Goal: Task Accomplishment & Management: Use online tool/utility

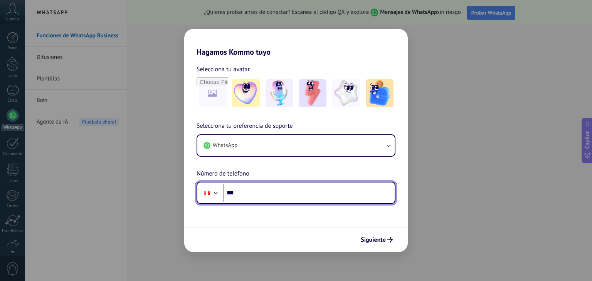
click at [364, 191] on input "***" at bounding box center [309, 193] width 172 height 18
type input "**********"
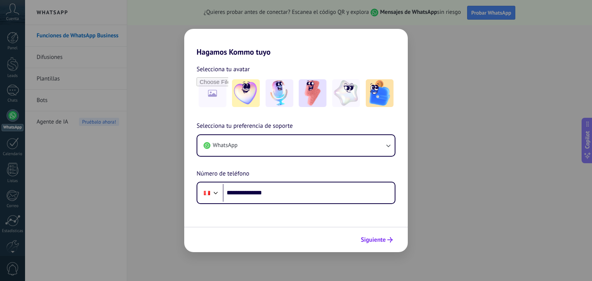
click at [364, 237] on span "Siguiente" at bounding box center [373, 239] width 25 height 5
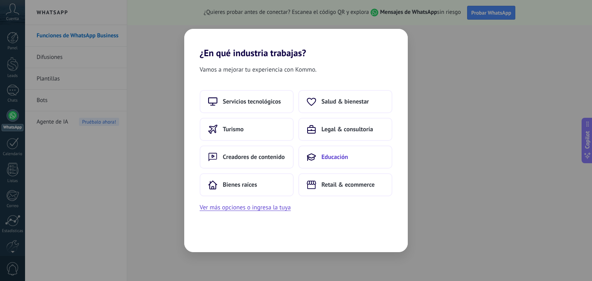
click at [317, 153] on button "Educación" at bounding box center [345, 157] width 94 height 23
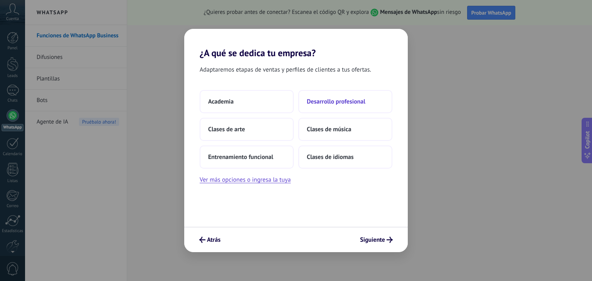
click at [354, 97] on button "Desarrollo profesional" at bounding box center [345, 101] width 94 height 23
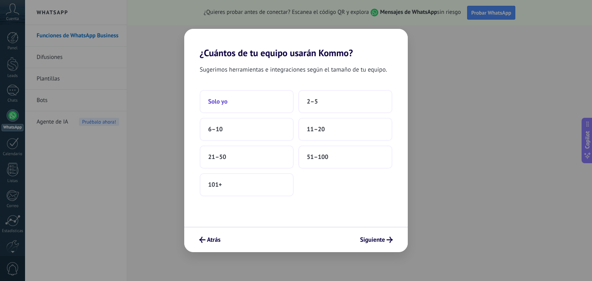
click at [273, 102] on button "Solo yo" at bounding box center [247, 101] width 94 height 23
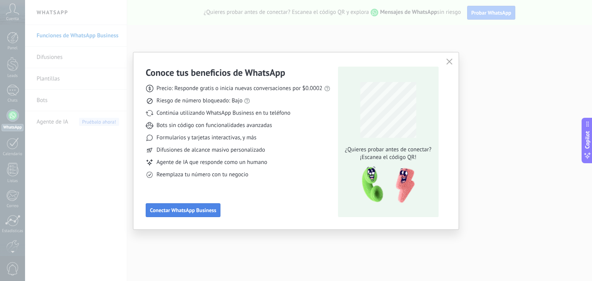
click at [200, 208] on span "Conectar WhatsApp Business" at bounding box center [183, 210] width 66 height 5
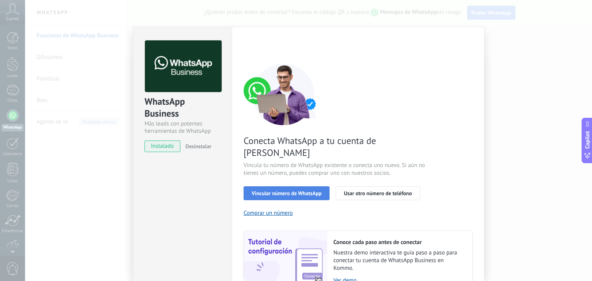
click at [300, 191] on span "Vincular número de WhatsApp" at bounding box center [287, 193] width 70 height 5
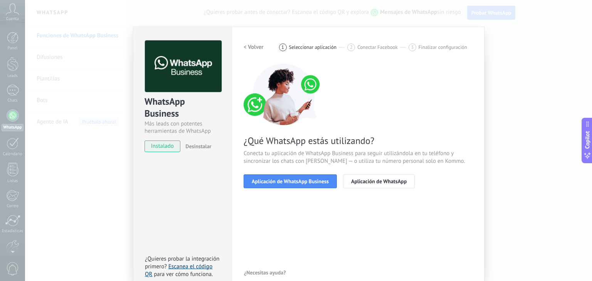
click at [196, 266] on link "Escanea el código QR" at bounding box center [178, 270] width 67 height 15
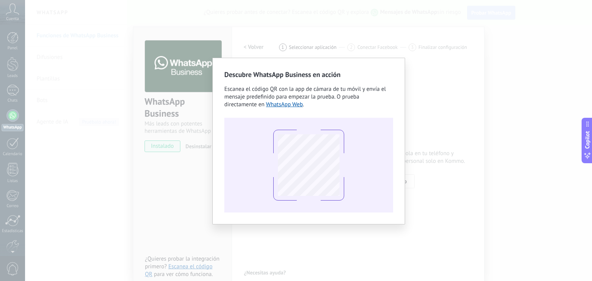
click at [494, 125] on div "Descubre WhatsApp Business en acción Escanea el código QR con la app [PERSON_NA…" at bounding box center [308, 140] width 567 height 281
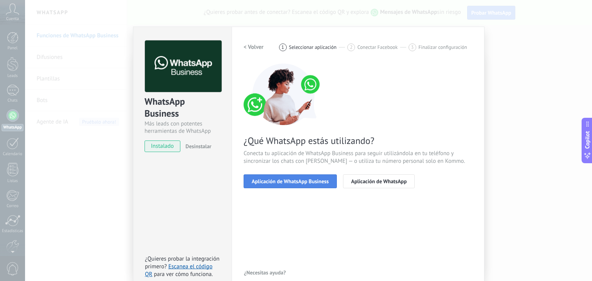
click at [297, 185] on button "Aplicación de WhatsApp Business" at bounding box center [289, 181] width 93 height 14
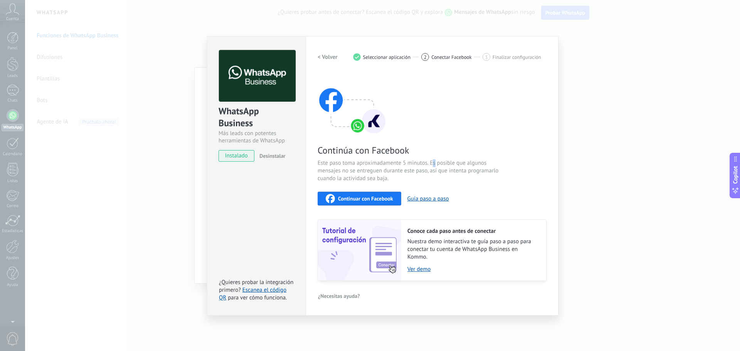
drag, startPoint x: 574, startPoint y: 7, endPoint x: 434, endPoint y: 163, distance: 208.9
click at [434, 163] on span "Este paso toma aproximadamente 5 minutos. Es posible que algunos mensajes no se…" at bounding box center [408, 170] width 183 height 23
click at [367, 176] on span "Este paso toma aproximadamente 5 minutos. Es posible que algunos mensajes no se…" at bounding box center [408, 170] width 183 height 23
click at [247, 153] on span "instalado" at bounding box center [236, 156] width 35 height 12
click at [237, 154] on span "instalado" at bounding box center [236, 156] width 35 height 12
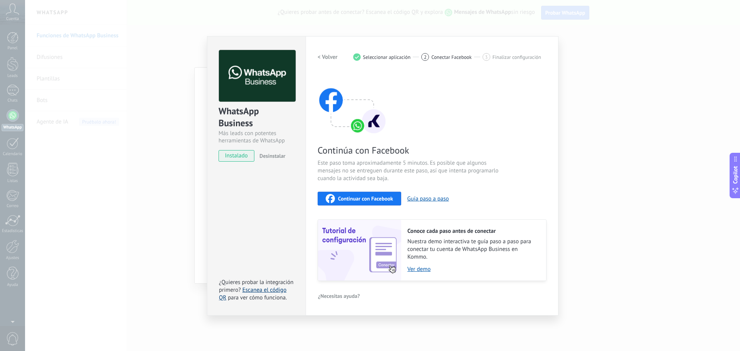
click at [265, 281] on link "Escanea el código QR" at bounding box center [252, 294] width 67 height 15
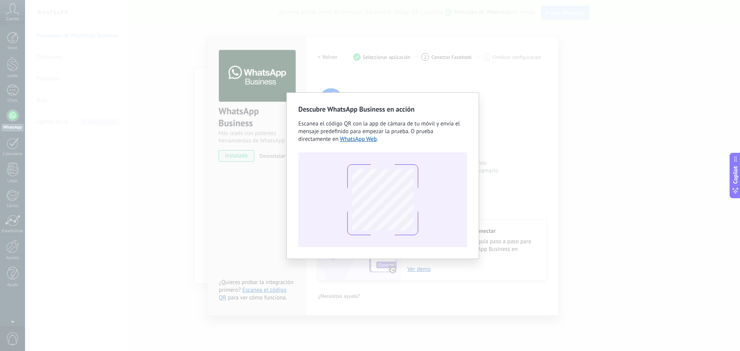
click at [515, 189] on div "Descubre WhatsApp Business en acción Escanea el código QR con la app [PERSON_NA…" at bounding box center [382, 175] width 714 height 351
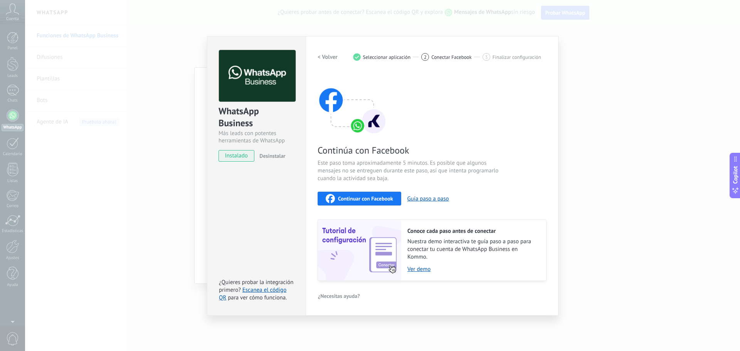
click at [385, 196] on span "Continuar con Facebook" at bounding box center [365, 198] width 55 height 5
click at [588, 189] on div "WhatsApp Business Más leads con potentes herramientas de WhatsApp instalado Des…" at bounding box center [382, 175] width 714 height 351
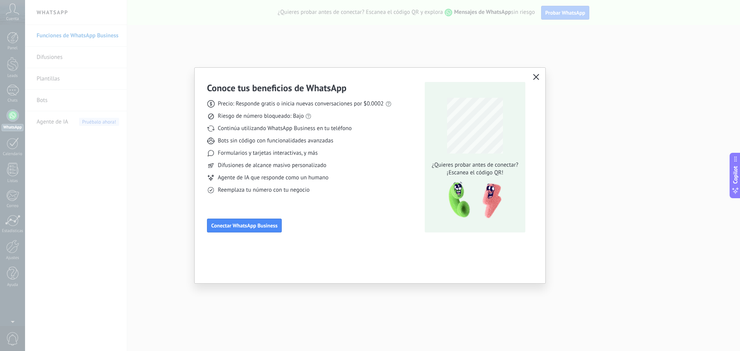
click at [537, 78] on icon "button" at bounding box center [536, 77] width 6 height 6
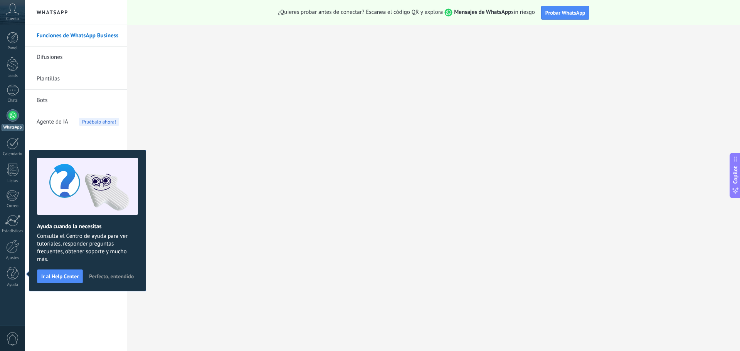
click at [17, 114] on div at bounding box center [13, 115] width 12 height 12
click at [14, 124] on div "WhatsApp" at bounding box center [13, 127] width 22 height 7
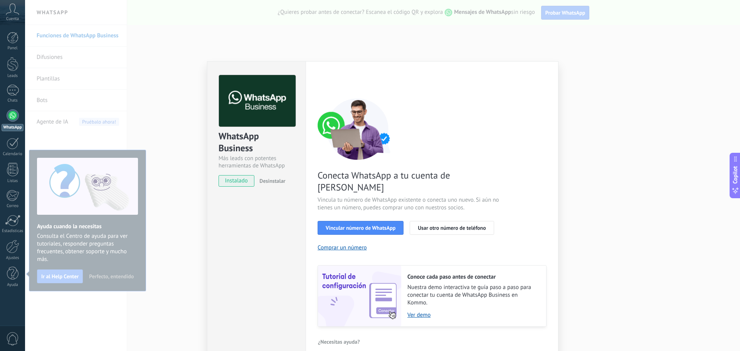
click at [591, 119] on div "WhatsApp Business Más leads con potentes herramientas de WhatsApp instalado Des…" at bounding box center [382, 175] width 714 height 351
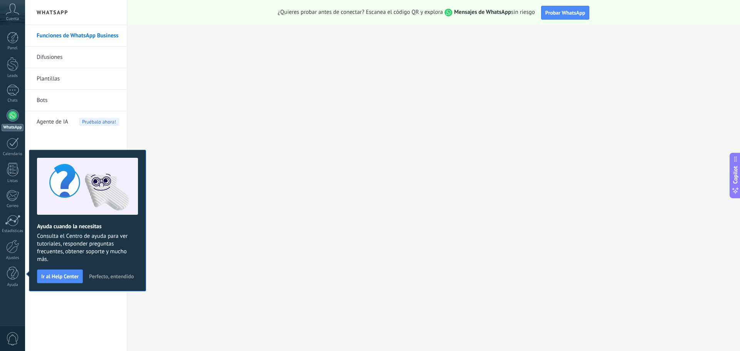
click at [9, 17] on span "Cuenta" at bounding box center [12, 19] width 13 height 5
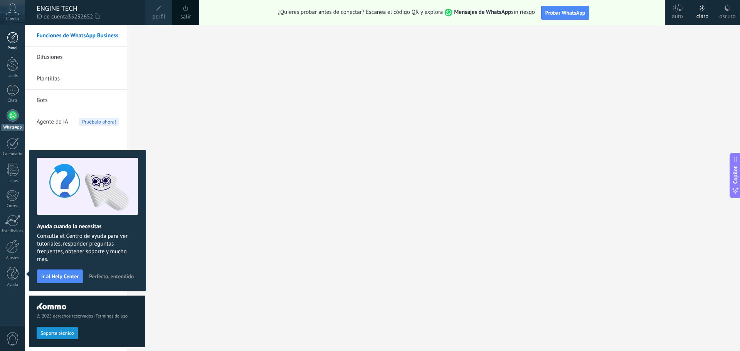
click at [11, 34] on div at bounding box center [13, 38] width 12 height 12
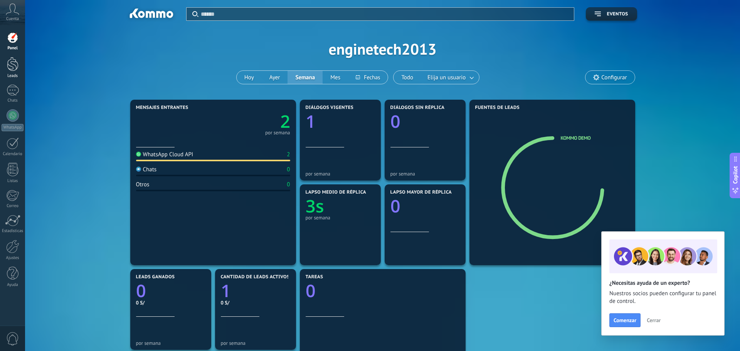
click at [18, 67] on div at bounding box center [13, 64] width 12 height 14
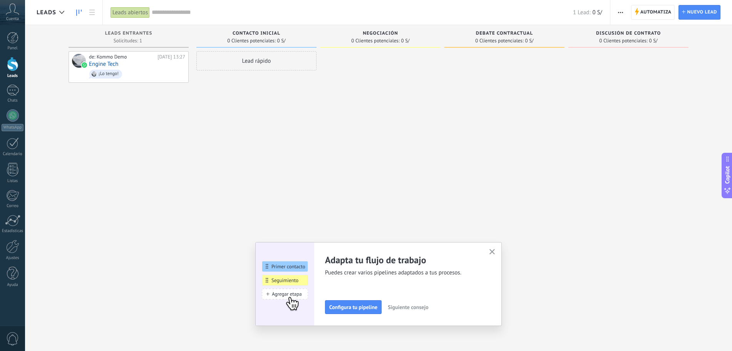
click at [496, 247] on button "button" at bounding box center [493, 252] width 10 height 10
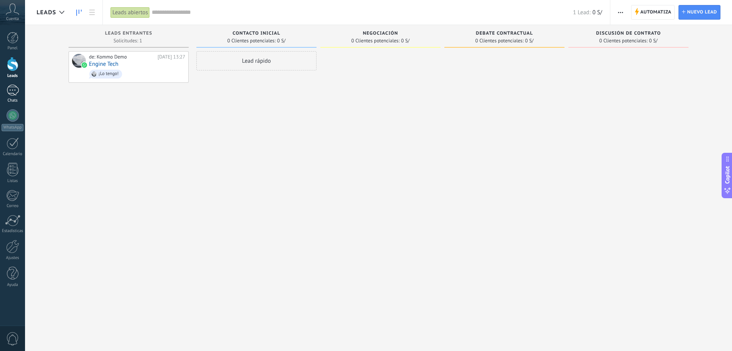
click at [15, 90] on div "1" at bounding box center [13, 90] width 12 height 11
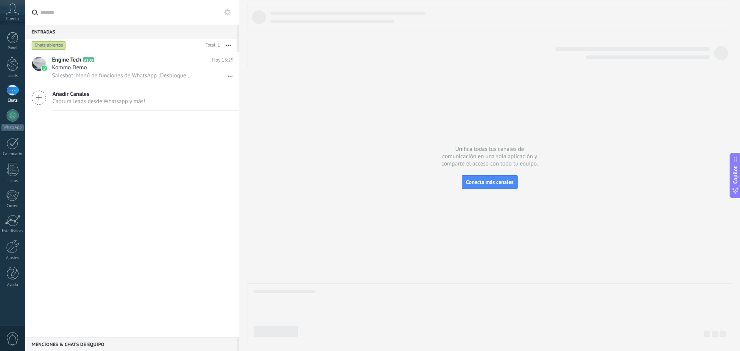
click at [130, 107] on div "Añadir Canales Captura leads desde Whatsapp y más!" at bounding box center [132, 98] width 214 height 26
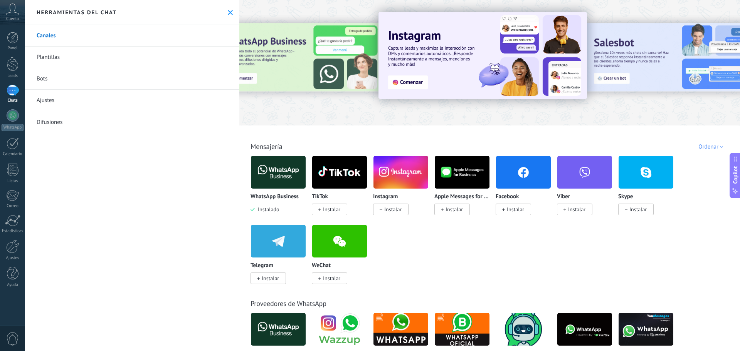
click at [49, 58] on link "Plantillas" at bounding box center [132, 58] width 214 height 22
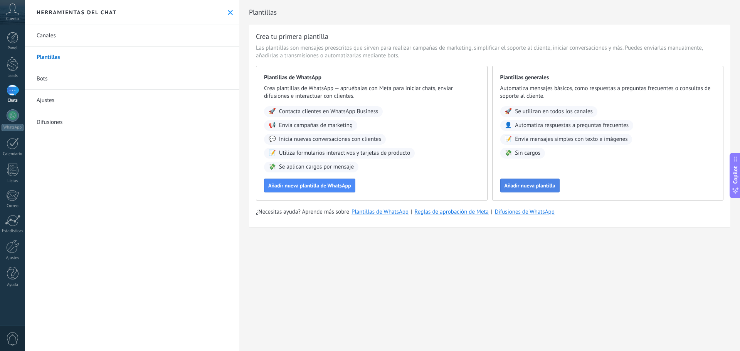
click at [510, 180] on button "Añadir nueva plantilla" at bounding box center [529, 186] width 59 height 14
